Goal: Contribute content: Contribute content

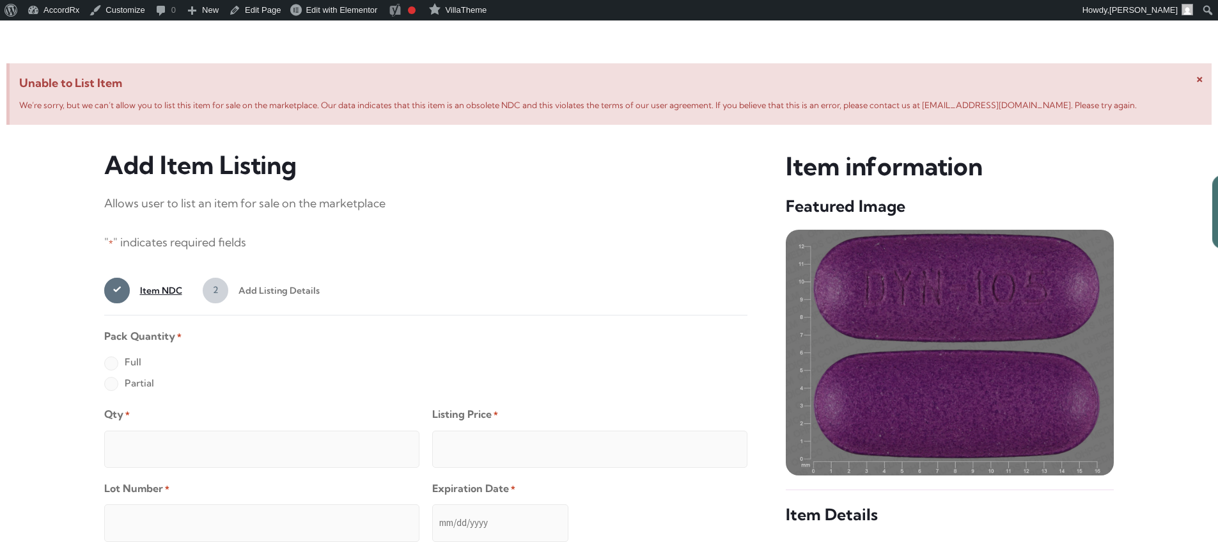
scroll to position [491, 0]
click at [111, 365] on label "Full" at bounding box center [122, 362] width 37 height 20
click at [0, 0] on input "Full" at bounding box center [0, 0] width 0 height 0
click at [152, 435] on input "Qty *" at bounding box center [261, 449] width 315 height 37
type input "2"
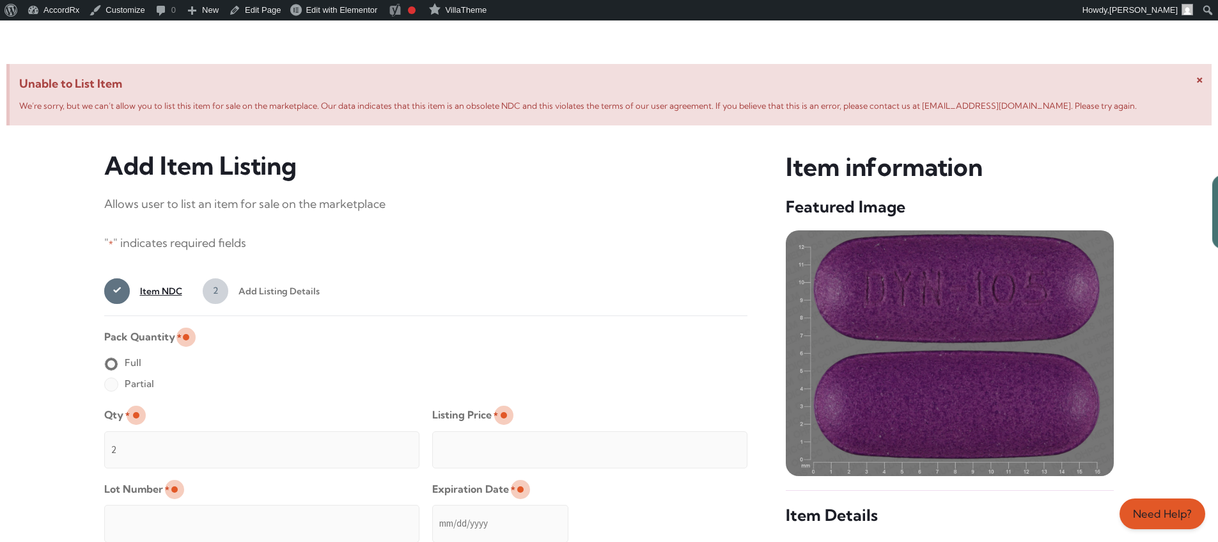
click at [712, 446] on input "Listing Price *" at bounding box center [589, 449] width 315 height 37
type input "49.99"
click at [345, 514] on input "Lot Number *" at bounding box center [261, 523] width 315 height 37
type input "TEST23456"
click at [433, 510] on input "Expiration Date *" at bounding box center [500, 523] width 136 height 37
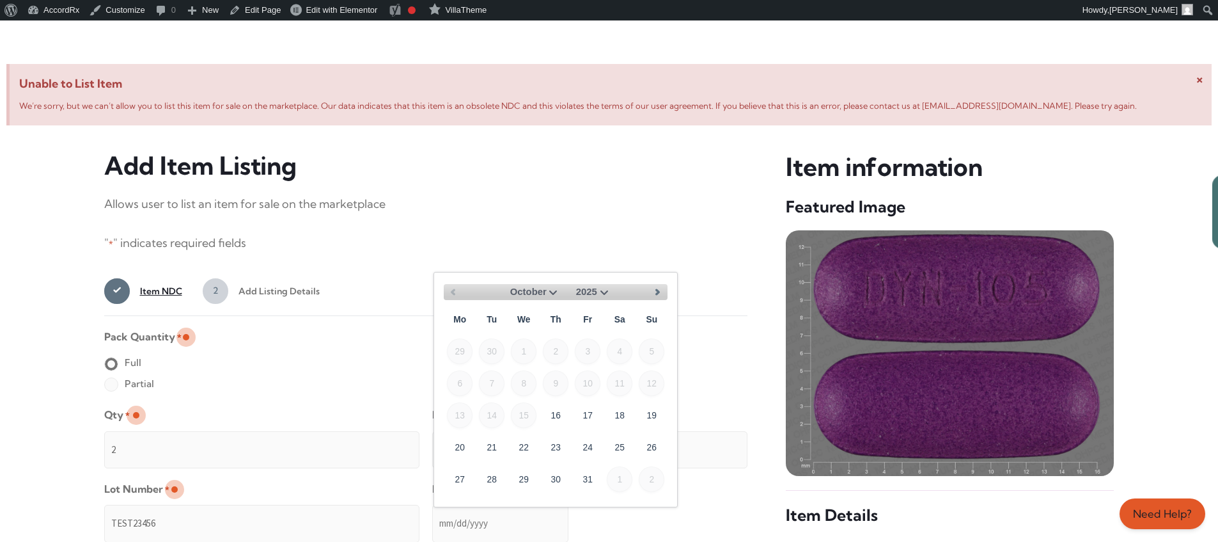
click at [552, 290] on select "October November December" at bounding box center [530, 292] width 61 height 16
click at [657, 473] on link "30" at bounding box center [652, 479] width 26 height 26
type input "[DATE]"
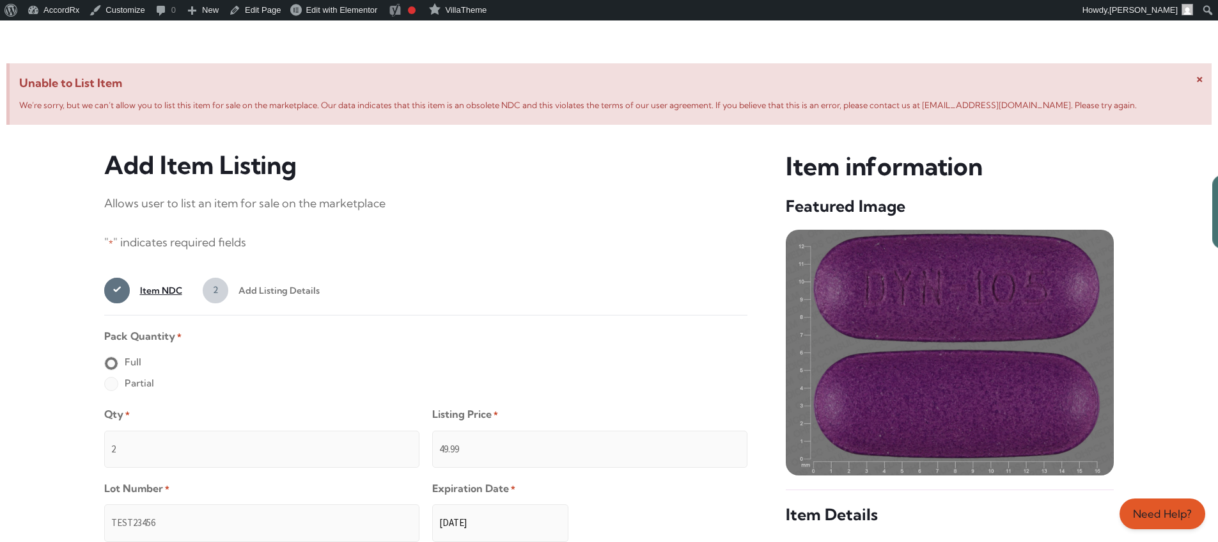
scroll to position [1021, 0]
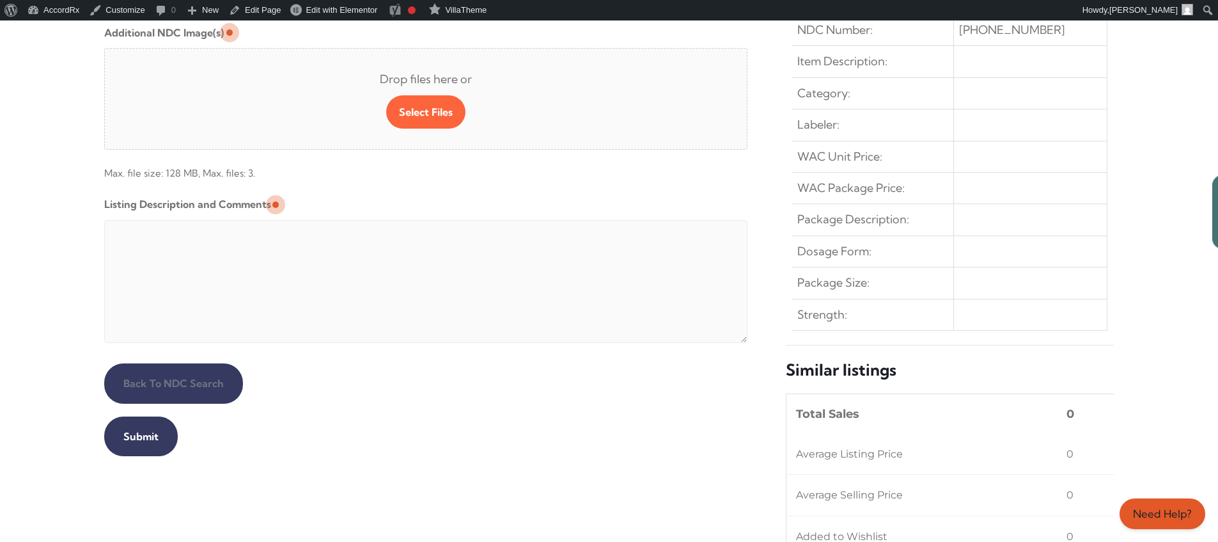
click at [414, 223] on textarea "Listing Description and Comments" at bounding box center [426, 281] width 644 height 123
type textarea "Automated Testing - list comment from [MEDICAL_DATA][DOMAIN_NAME]"
click at [139, 436] on input "Submit" at bounding box center [141, 436] width 74 height 40
